Goal: Check status

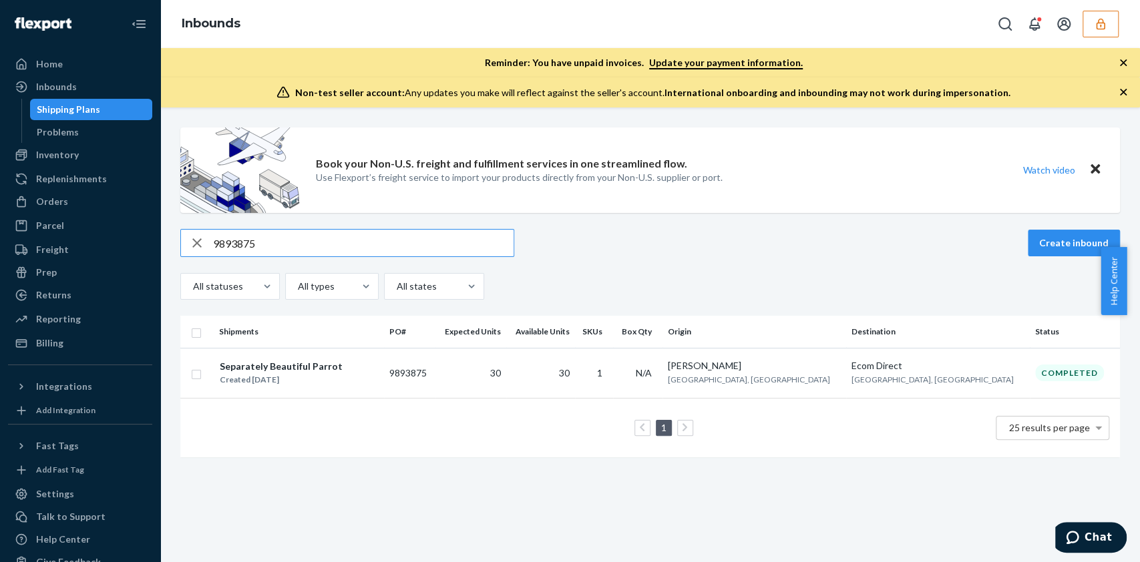
drag, startPoint x: 435, startPoint y: 387, endPoint x: 724, endPoint y: 275, distance: 310.8
click at [434, 387] on td "9893875" at bounding box center [409, 373] width 51 height 50
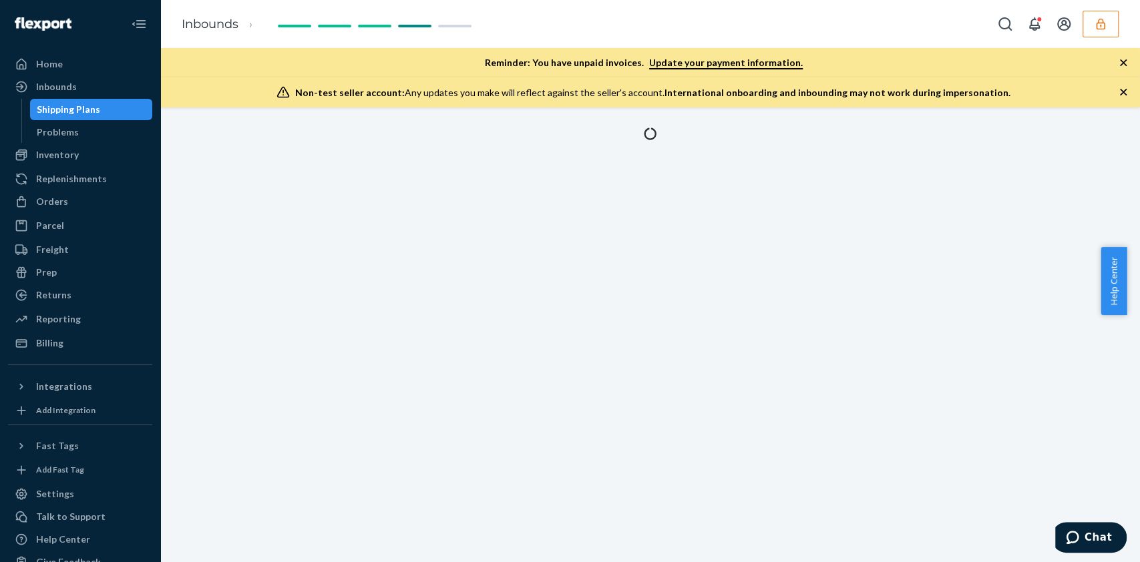
click at [1111, 12] on button "button" at bounding box center [1100, 24] width 36 height 27
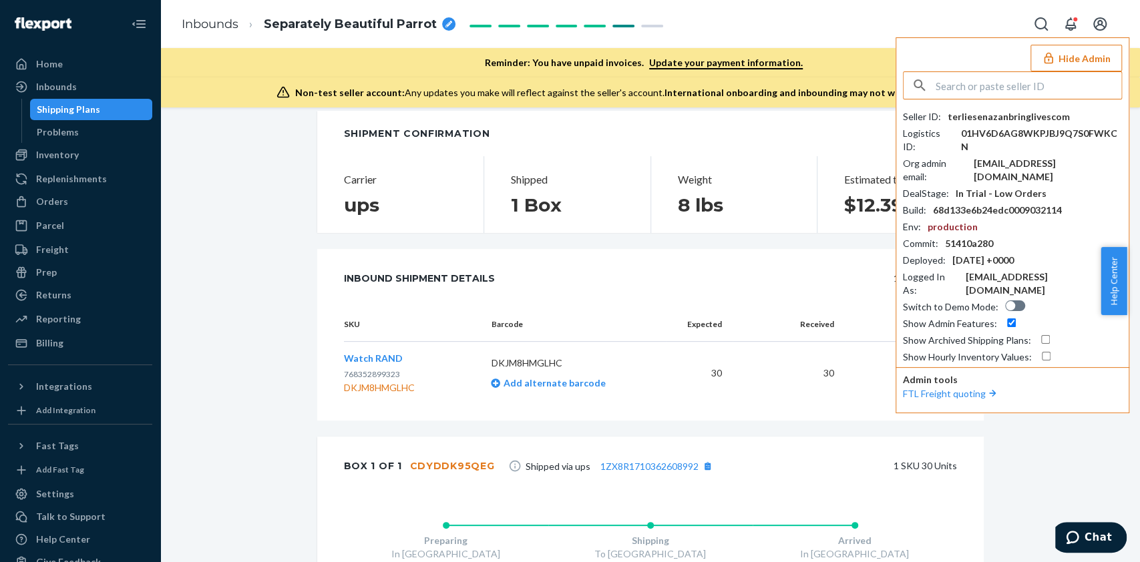
scroll to position [487, 0]
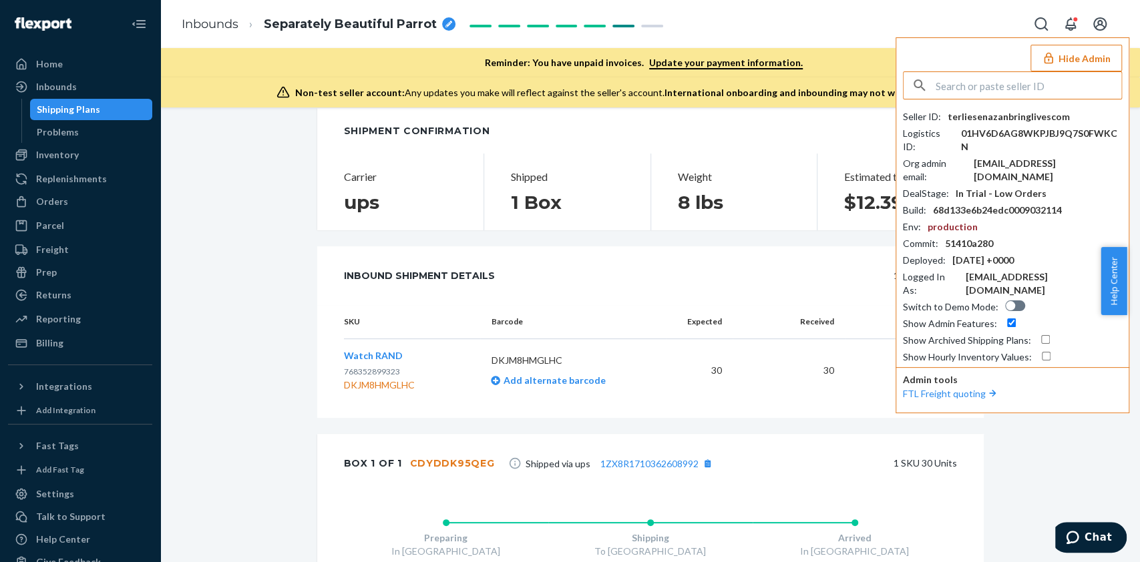
click at [1065, 56] on button "Hide Admin" at bounding box center [1075, 58] width 91 height 27
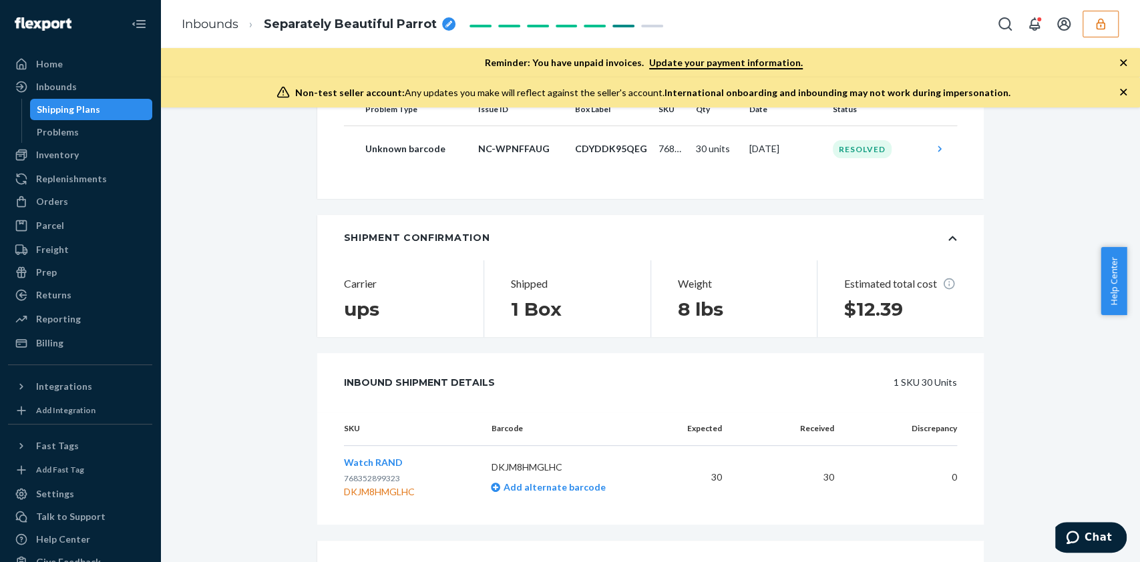
scroll to position [665, 0]
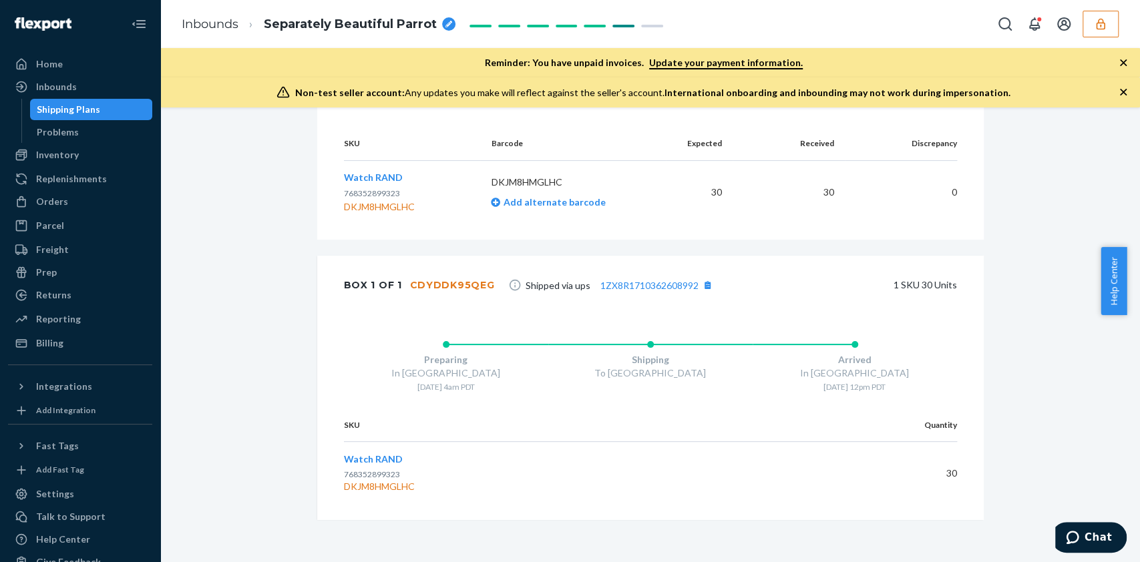
click at [1078, 184] on div "Shipment [GEOGRAPHIC_DATA] Shipment #1 Completed Download Shipment ID 1221578 F…" at bounding box center [650, 12] width 960 height 1100
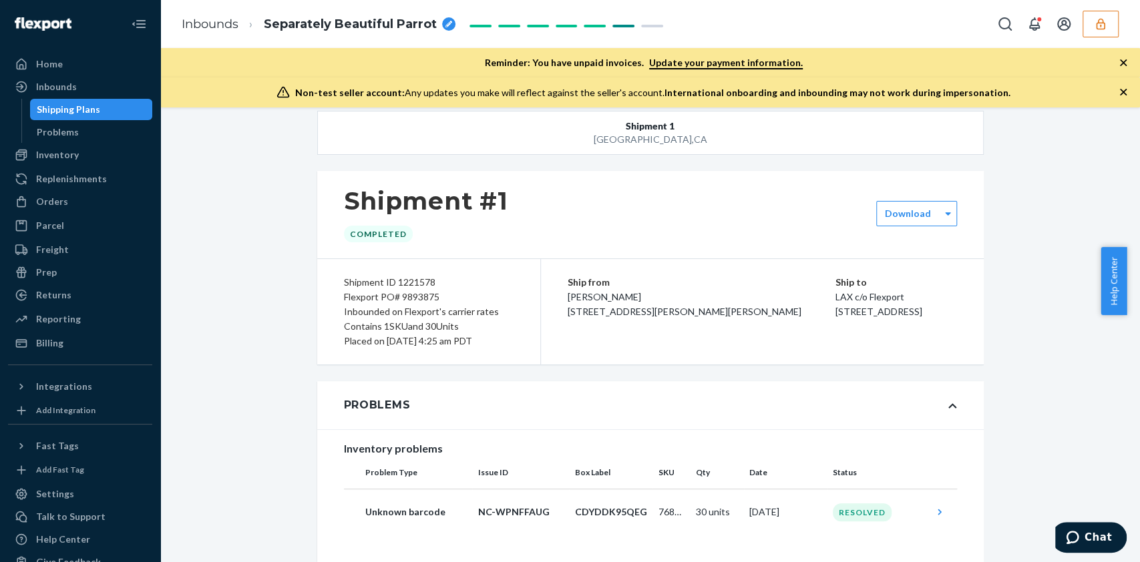
scroll to position [0, 0]
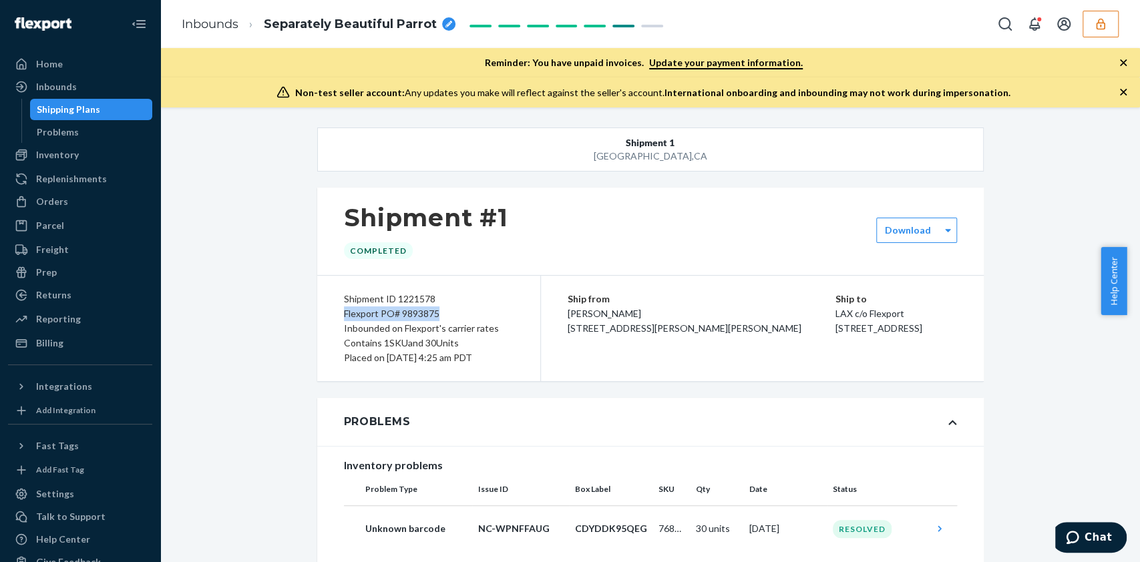
drag, startPoint x: 327, startPoint y: 313, endPoint x: 435, endPoint y: 318, distance: 109.0
click at [435, 318] on div "Shipment ID 1221578 Flexport PO# 9893875 Inbounded on Flexport's carrier rates …" at bounding box center [429, 329] width 224 height 106
copy div "Flexport PO# 9893875"
